Goal: Transaction & Acquisition: Purchase product/service

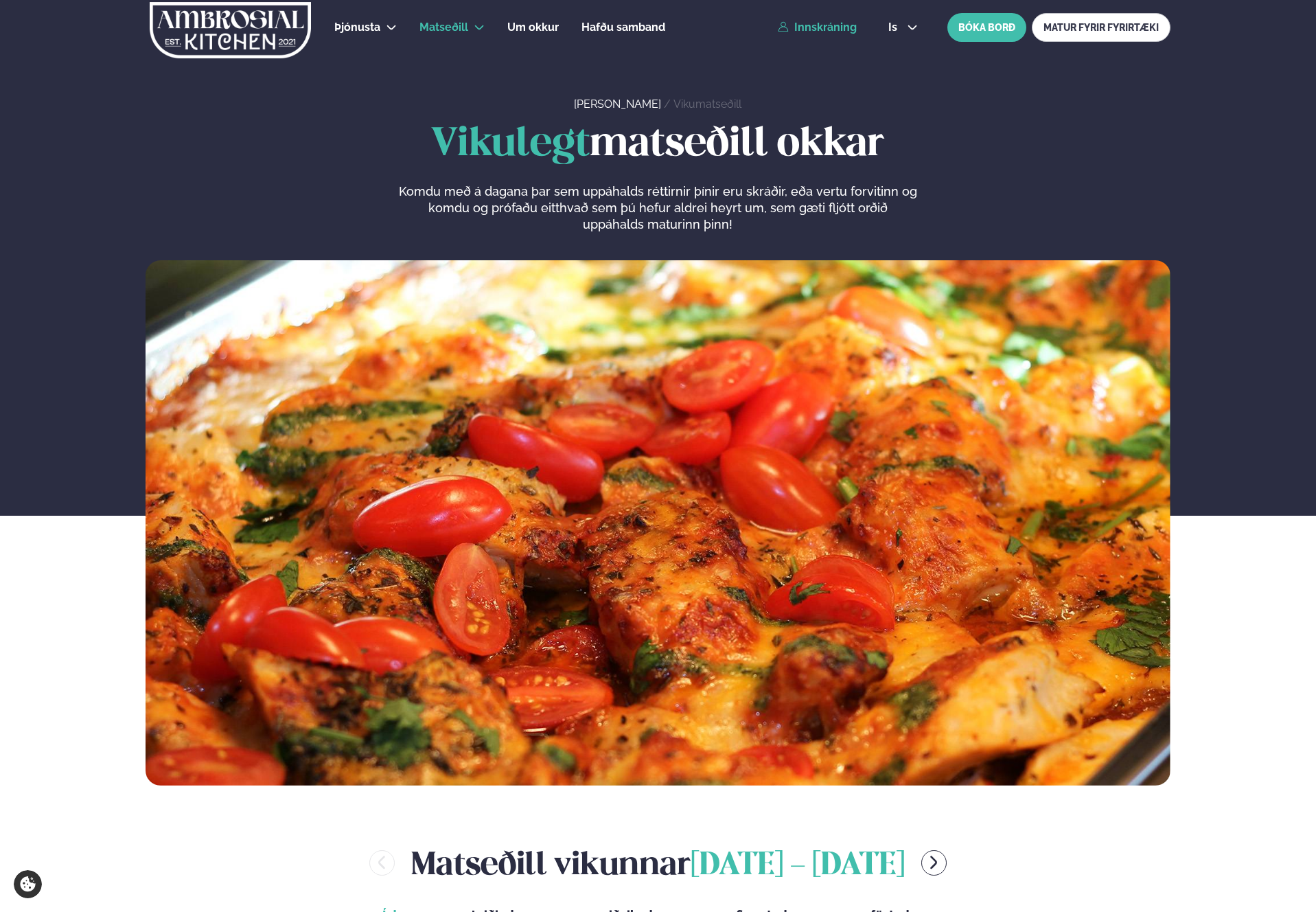
click at [830, 24] on link "Innskráning" at bounding box center [818, 28] width 79 height 12
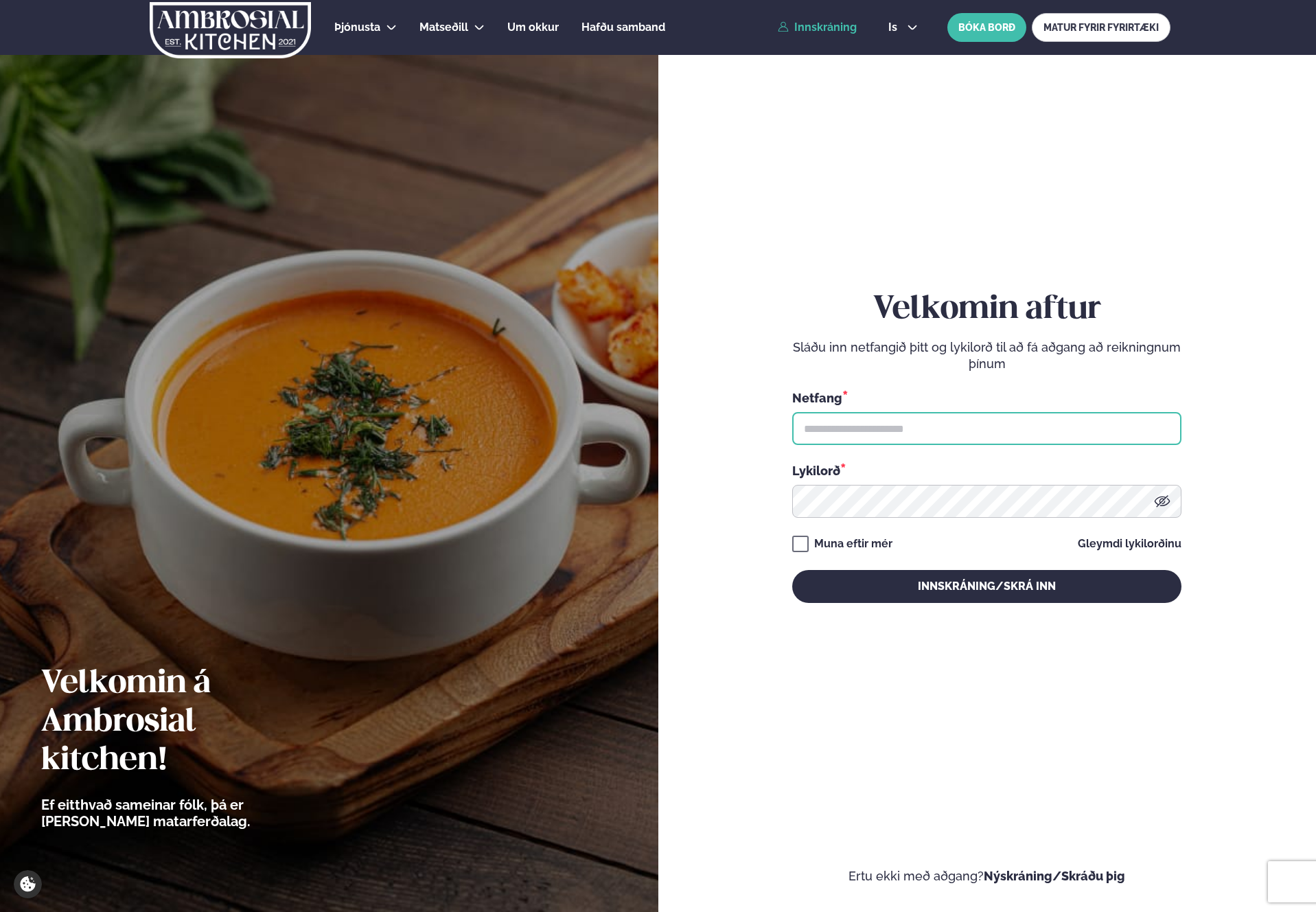
click at [898, 430] on input "text" at bounding box center [987, 429] width 389 height 33
type input "**********"
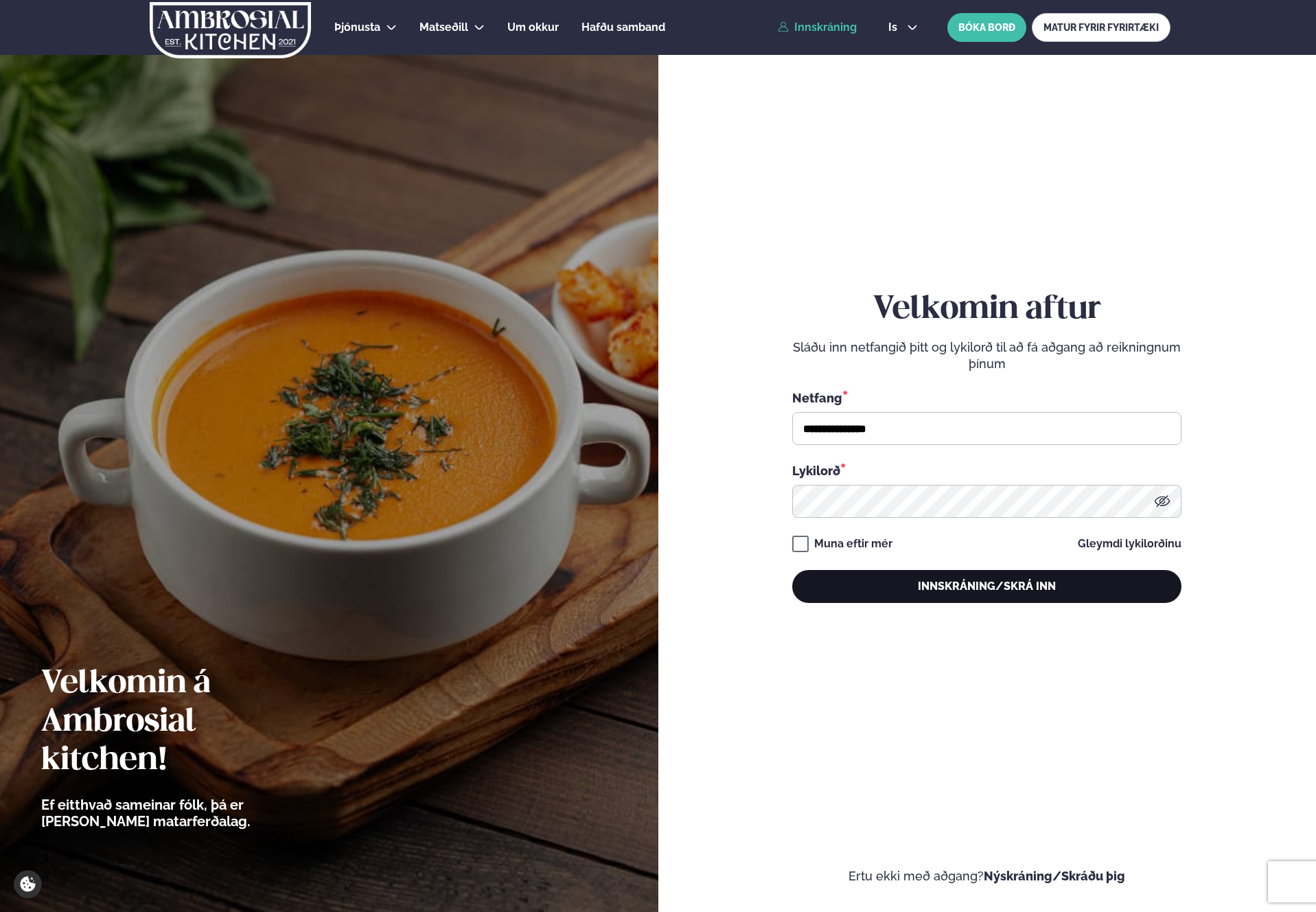
click at [941, 582] on button "Innskráning/Skrá inn" at bounding box center [987, 587] width 389 height 33
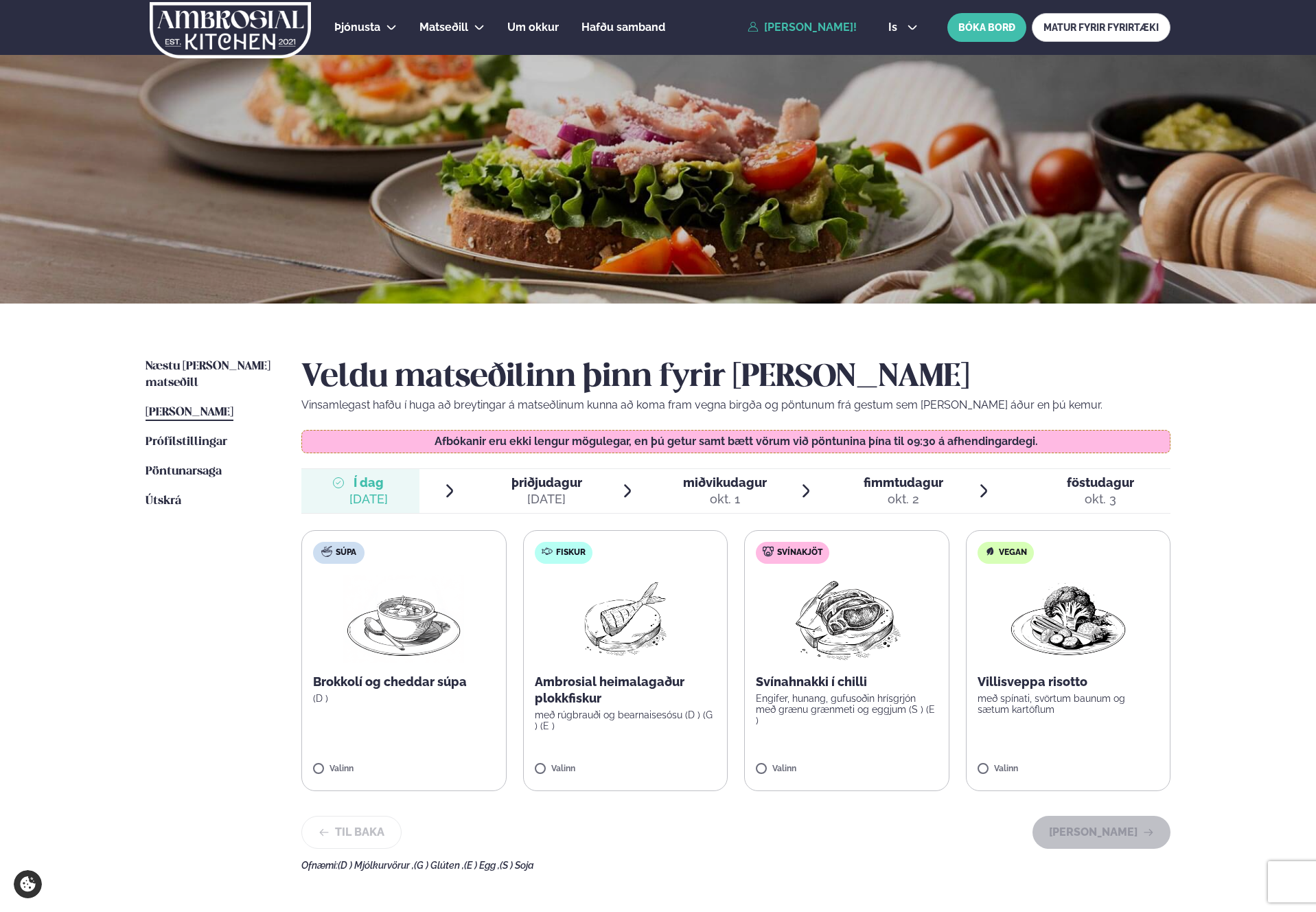
click at [804, 755] on label "Svínakjöt Svínahnakki í chilli Engifer, hunang, gufusoðin hrísgrjón með grænu g…" at bounding box center [847, 661] width 205 height 261
click at [1099, 820] on button "[PERSON_NAME]" at bounding box center [1102, 833] width 138 height 33
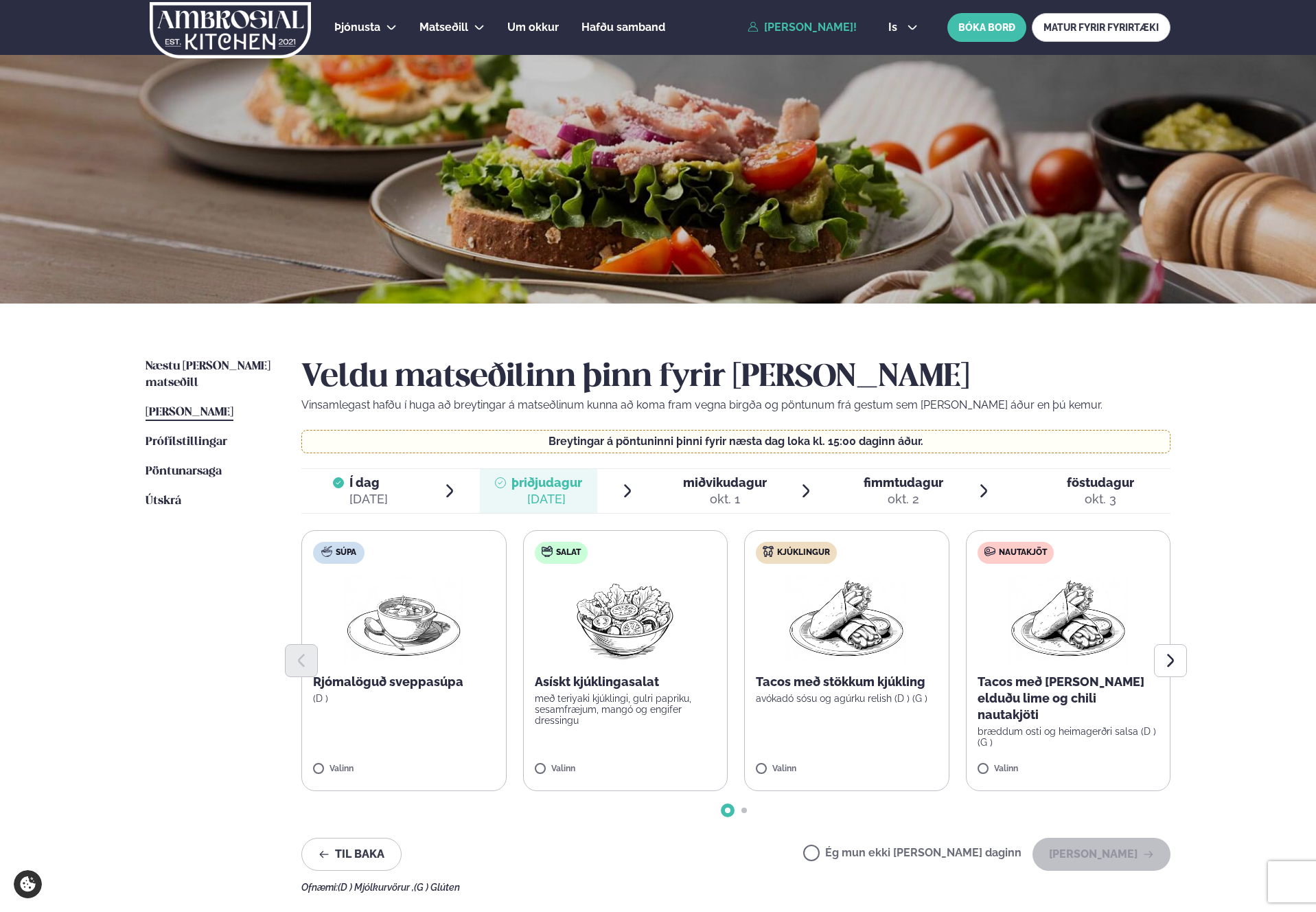
click at [718, 493] on div "okt. 1" at bounding box center [724, 499] width 84 height 16
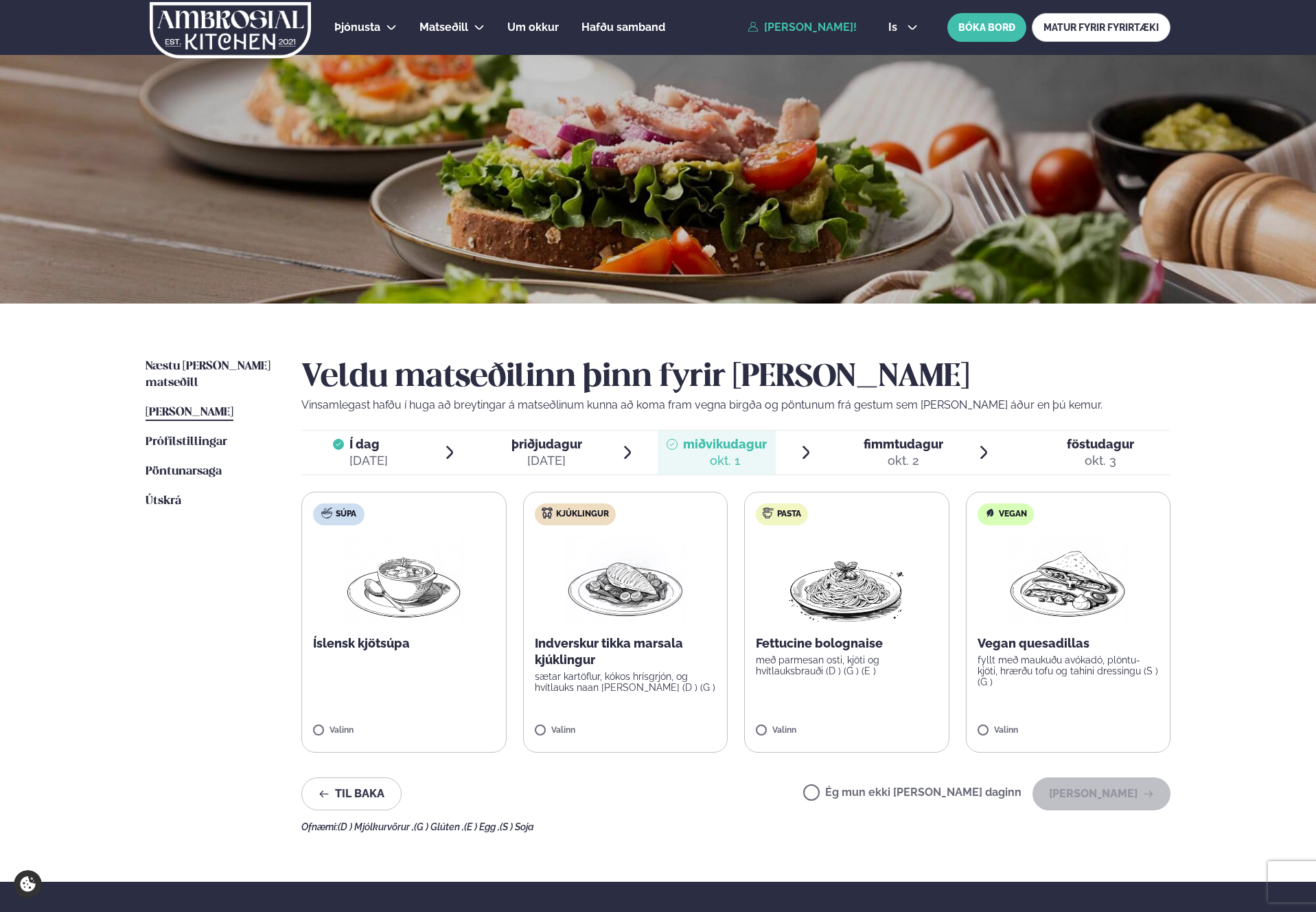
click at [915, 466] on div "okt. 2" at bounding box center [904, 461] width 79 height 16
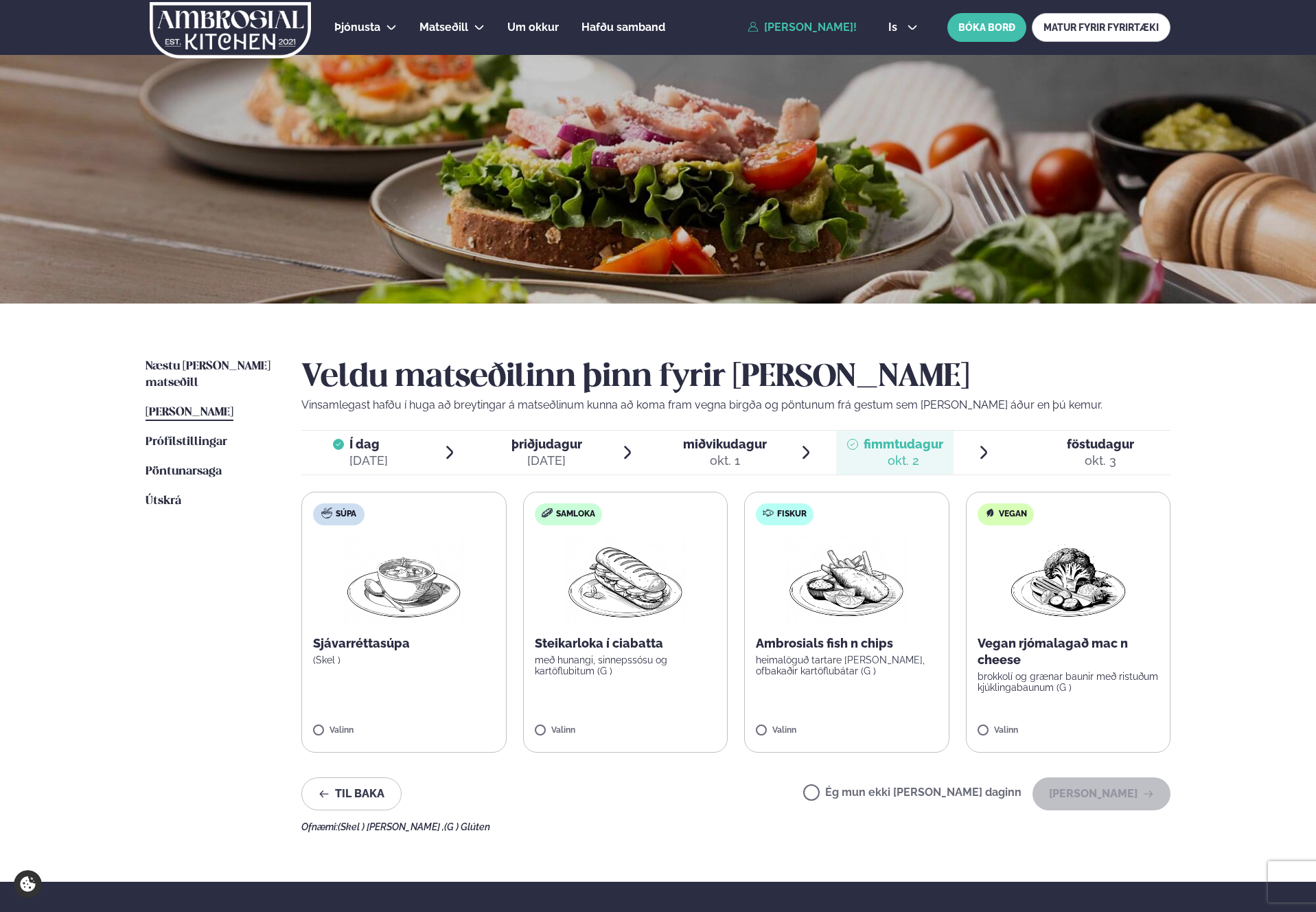
click at [598, 670] on p "með hunangi, sinnepssósu og kartöflubitum (G )" at bounding box center [625, 665] width 182 height 22
click at [1104, 787] on button "[PERSON_NAME]" at bounding box center [1102, 794] width 138 height 33
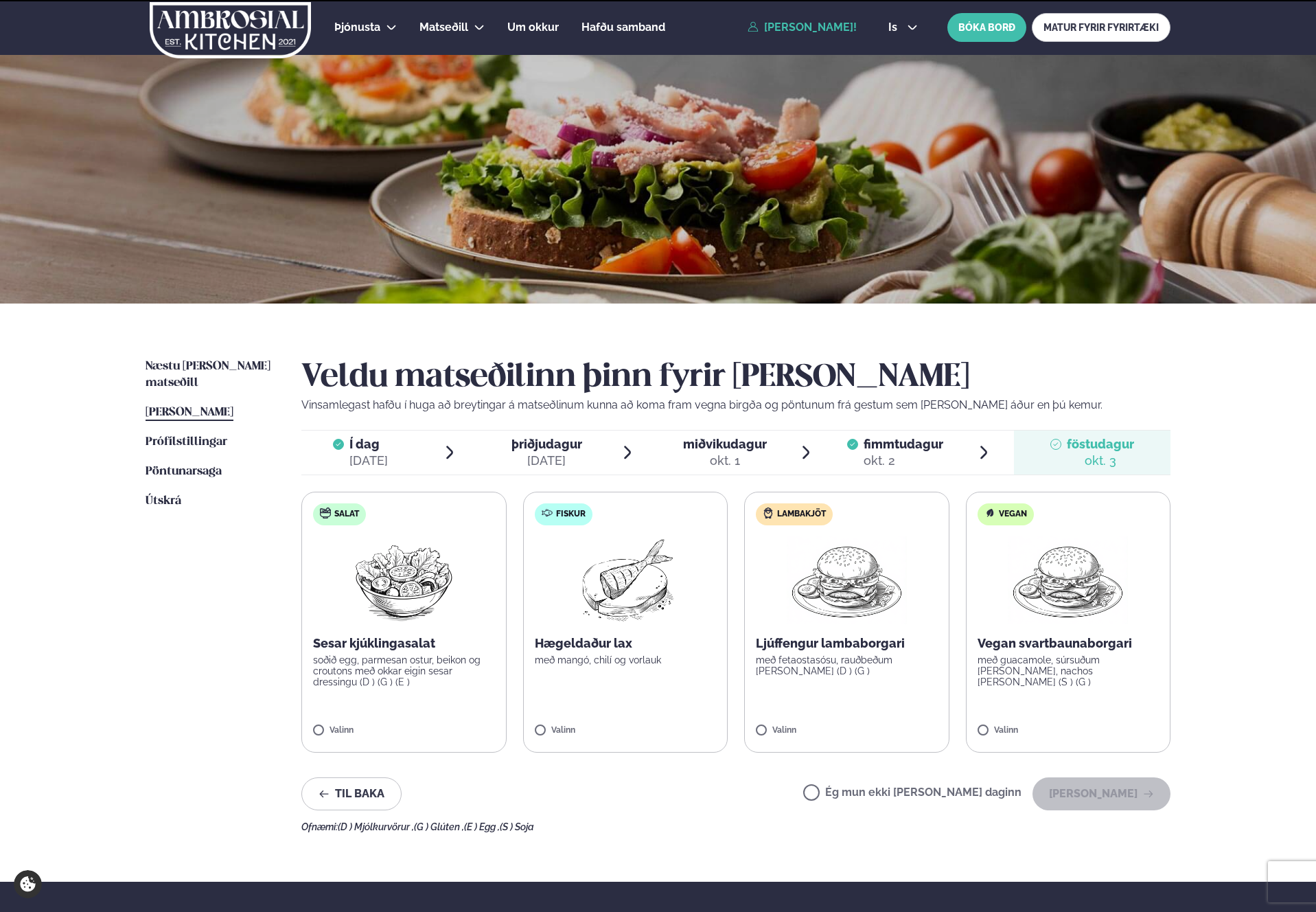
click at [1099, 467] on div "okt. 3" at bounding box center [1100, 461] width 67 height 16
click at [851, 709] on label "Lambakjöt Ljúffengur lambaborgari með fetaostasósu, rauðbeðum [PERSON_NAME] (D …" at bounding box center [847, 622] width 205 height 261
click at [1122, 798] on button "[PERSON_NAME]" at bounding box center [1102, 794] width 138 height 33
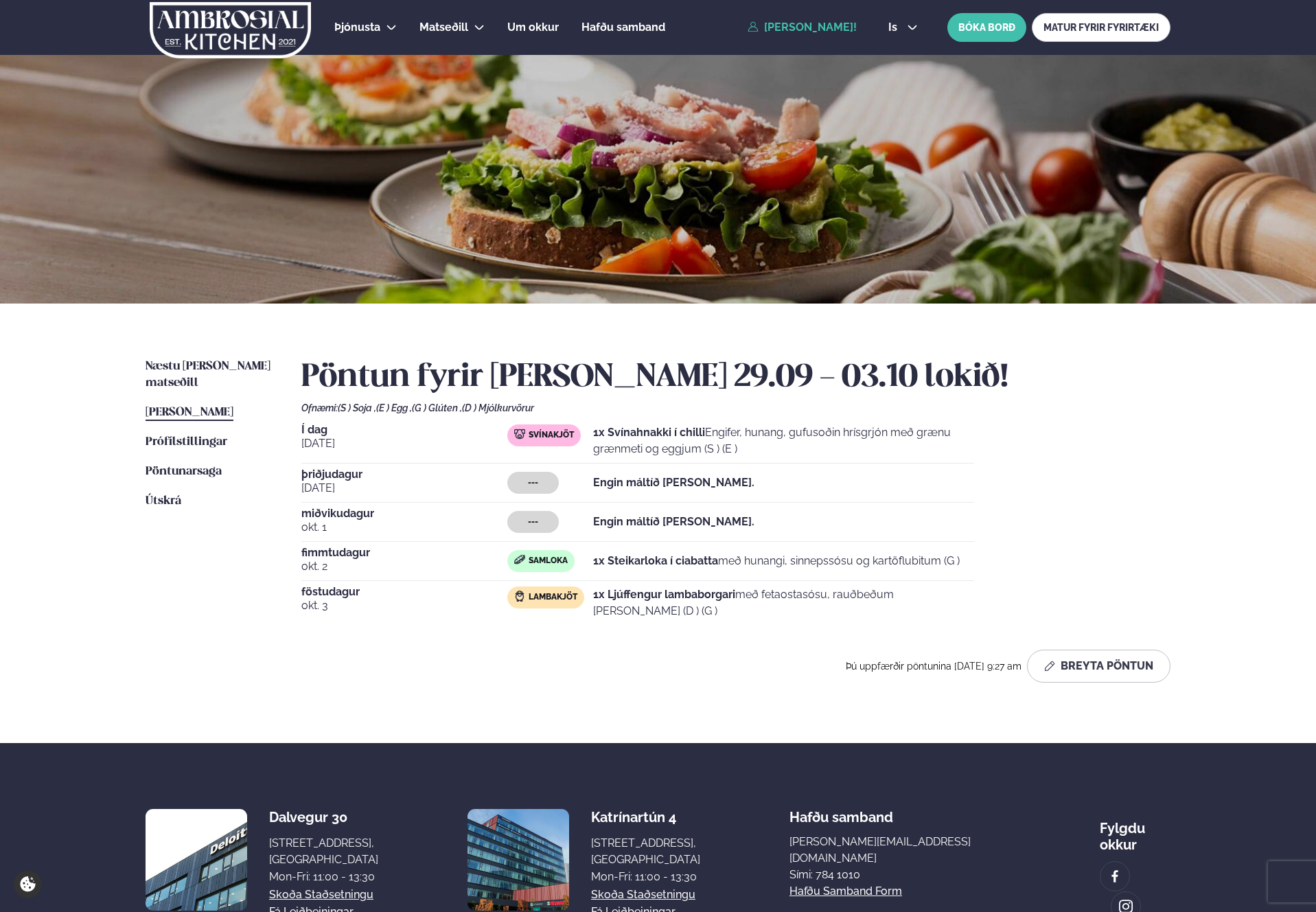
click at [417, 384] on h2 "Pöntun fyrir [PERSON_NAME] 29.09 - 03.10 lokið!" at bounding box center [736, 378] width 869 height 39
drag, startPoint x: 767, startPoint y: 457, endPoint x: 661, endPoint y: 429, distance: 109.6
click at [661, 429] on p "1x Svínahnakki í chilli Engifer, hunang, gufusoðin hrísgrjón með grænu grænmeti…" at bounding box center [784, 441] width 381 height 33
click at [661, 429] on strong "1x Svínahnakki í chilli" at bounding box center [649, 432] width 112 height 13
click at [235, 373] on link "Næstu [PERSON_NAME] matseðill Næsta vika" at bounding box center [210, 375] width 128 height 33
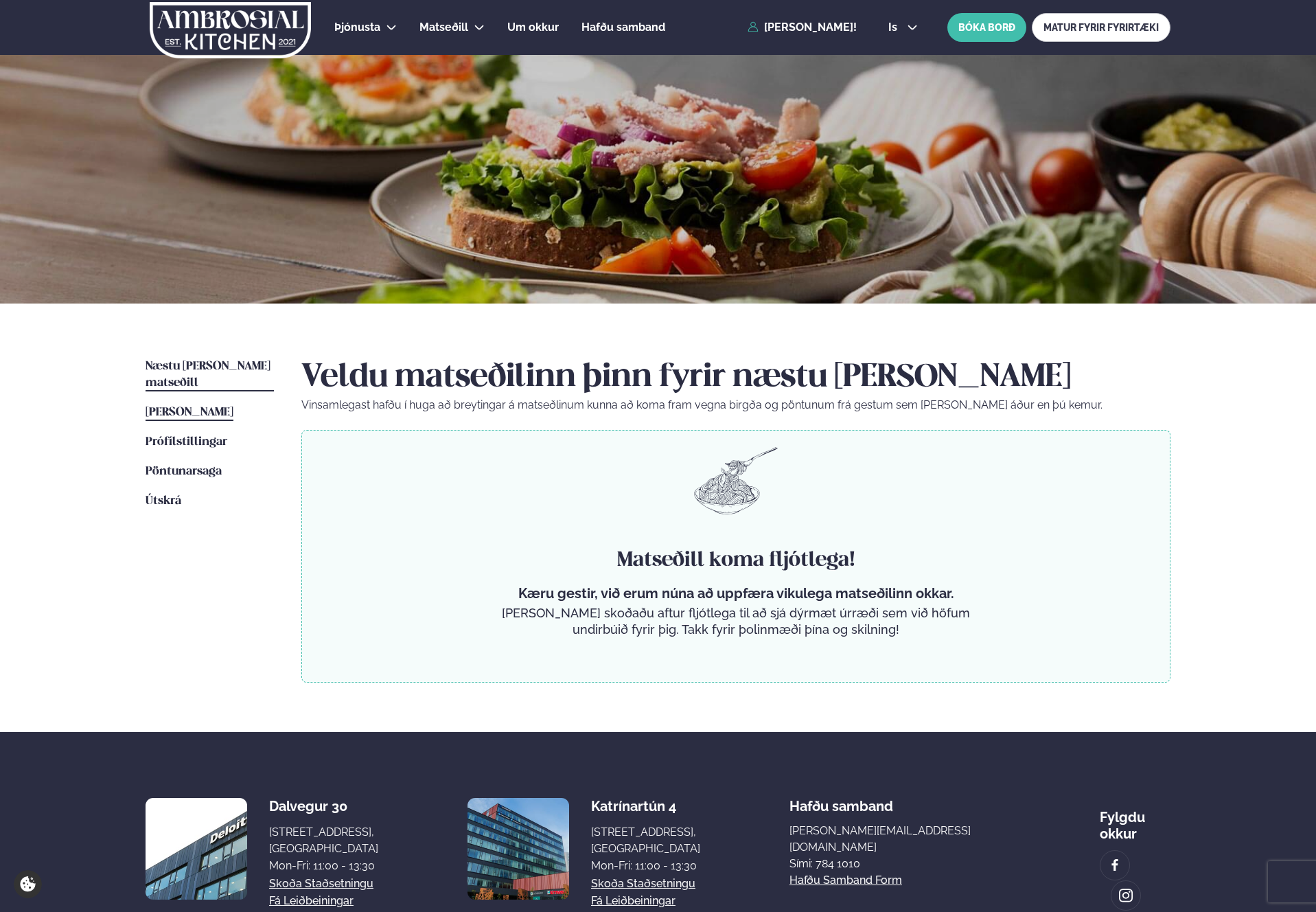
click at [227, 405] on link "[PERSON_NAME] matseðill [PERSON_NAME]" at bounding box center [190, 412] width 88 height 16
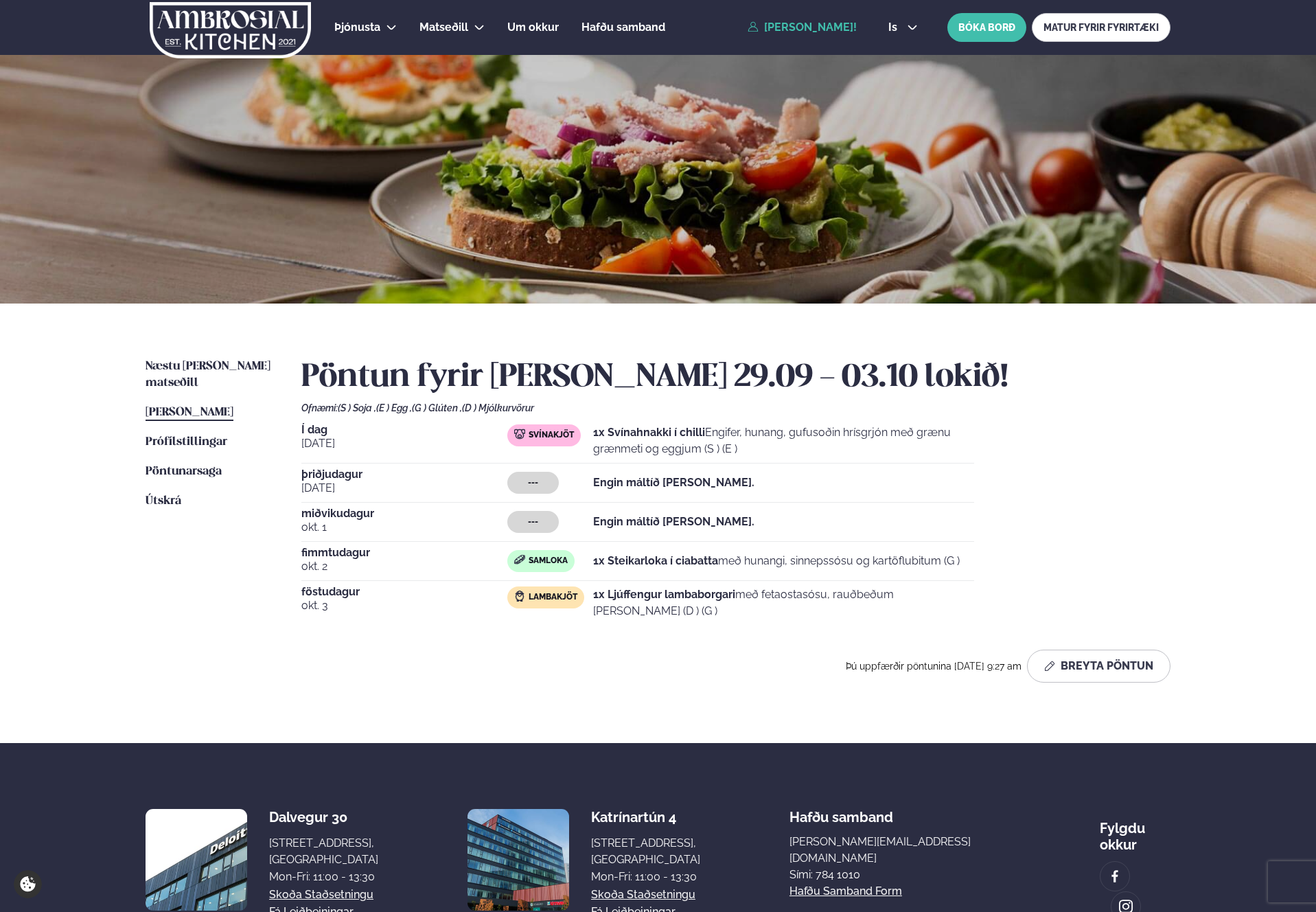
click at [285, 579] on div "Næstu [PERSON_NAME] matseðill Næsta vika [PERSON_NAME] matseðill [PERSON_NAME] …" at bounding box center [658, 524] width 1107 height 440
click at [125, 421] on div "Næstu [PERSON_NAME] matseðill Næsta vika [PERSON_NAME] matseðill [PERSON_NAME] …" at bounding box center [658, 524] width 1107 height 440
drag, startPoint x: 765, startPoint y: 456, endPoint x: 590, endPoint y: 437, distance: 176.0
click at [590, 437] on div "Svínakjöt 1x Svínahnakki í chilli Engifer, hunang, gufusoðin hrísgrjón með græn…" at bounding box center [740, 441] width 467 height 33
click at [743, 441] on p "1x Svínahnakki í chilli Engifer, hunang, gufusoðin hrísgrjón með grænu grænmeti…" at bounding box center [784, 441] width 381 height 33
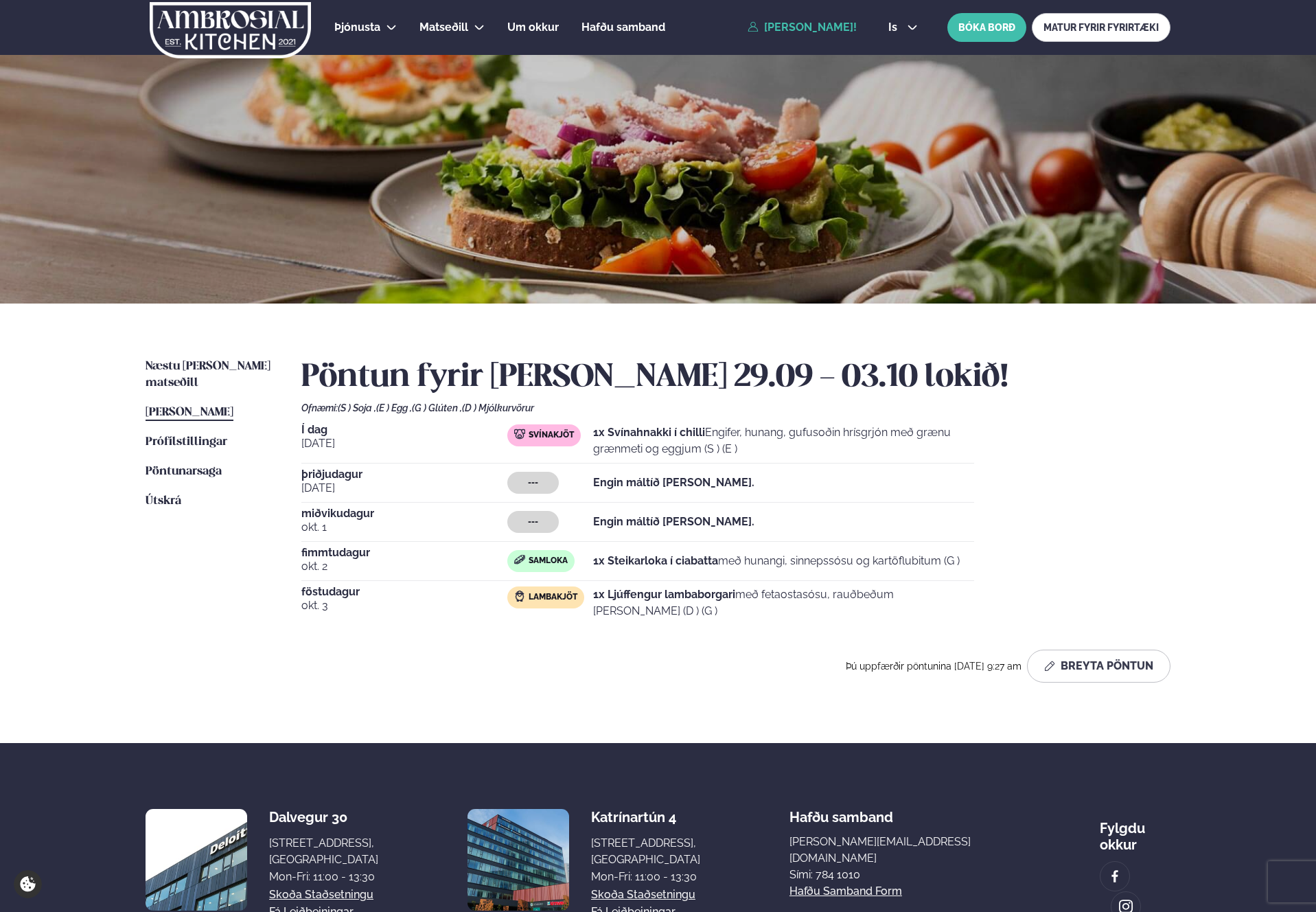
click at [649, 433] on strong "1x Svínahnakki í chilli" at bounding box center [649, 432] width 112 height 13
click at [686, 430] on strong "1x Svínahnakki í chilli" at bounding box center [649, 432] width 112 height 13
click at [649, 431] on strong "1x Svínahnakki í chilli" at bounding box center [649, 432] width 112 height 13
